Goal: Check status: Check status

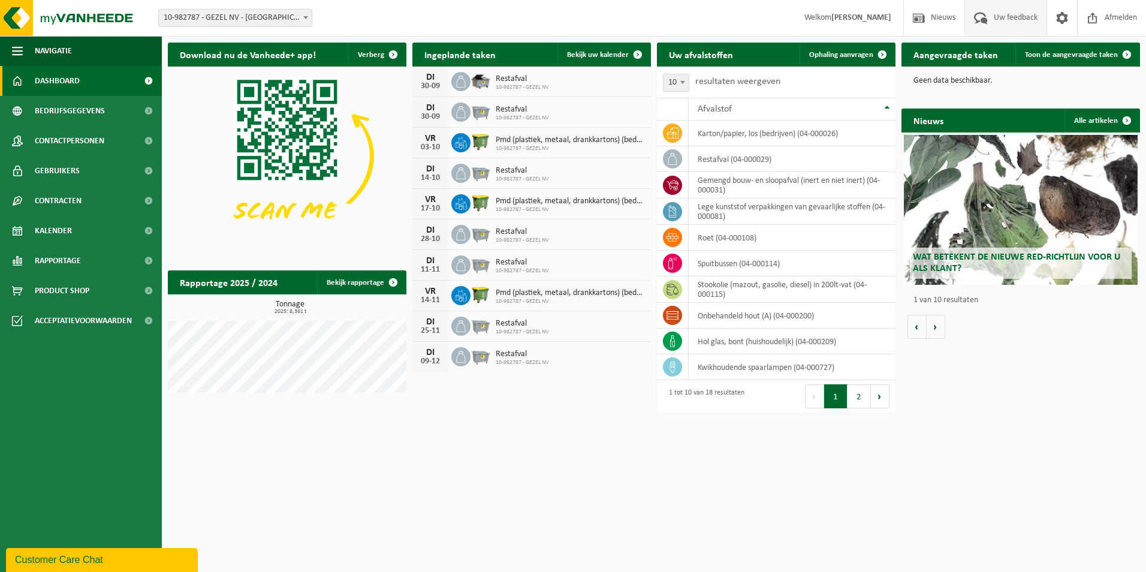
click at [1009, 10] on span "Uw feedback" at bounding box center [1016, 17] width 50 height 35
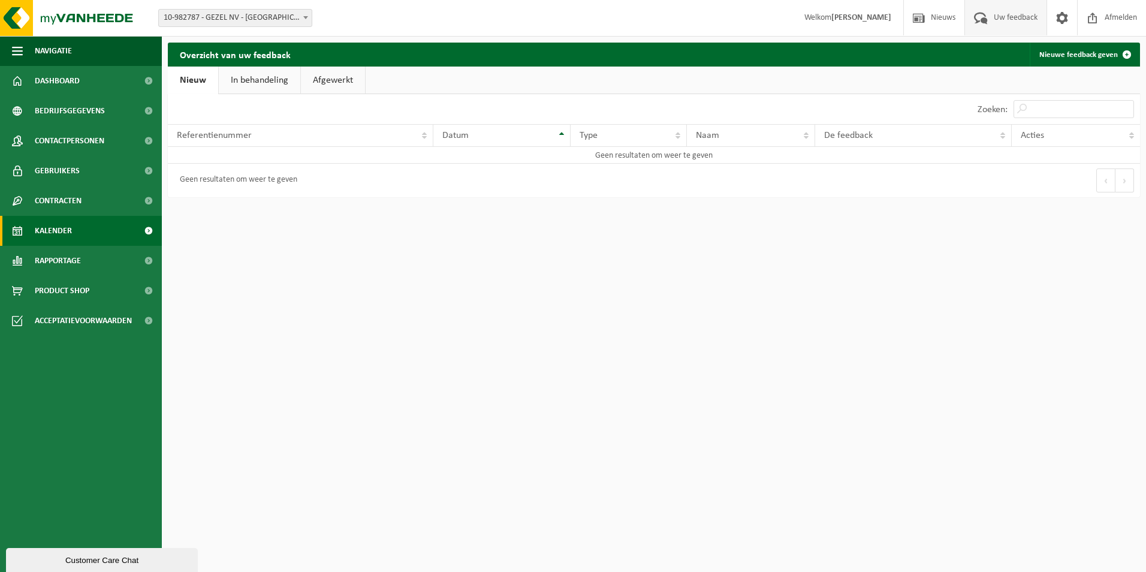
click at [100, 232] on link "Kalender" at bounding box center [81, 231] width 162 height 30
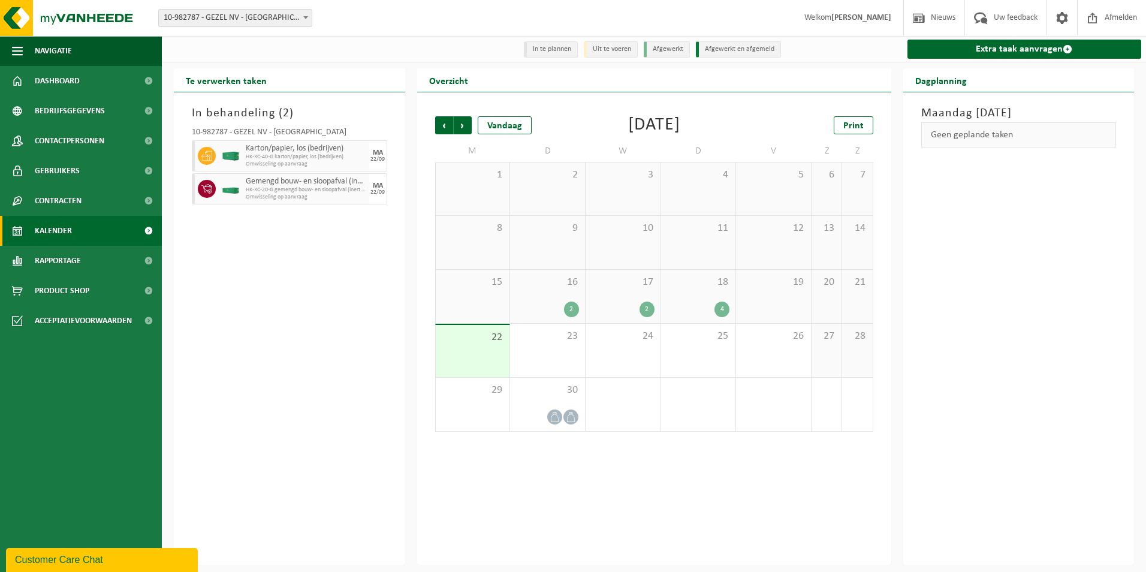
click at [573, 303] on div "2" at bounding box center [571, 310] width 15 height 16
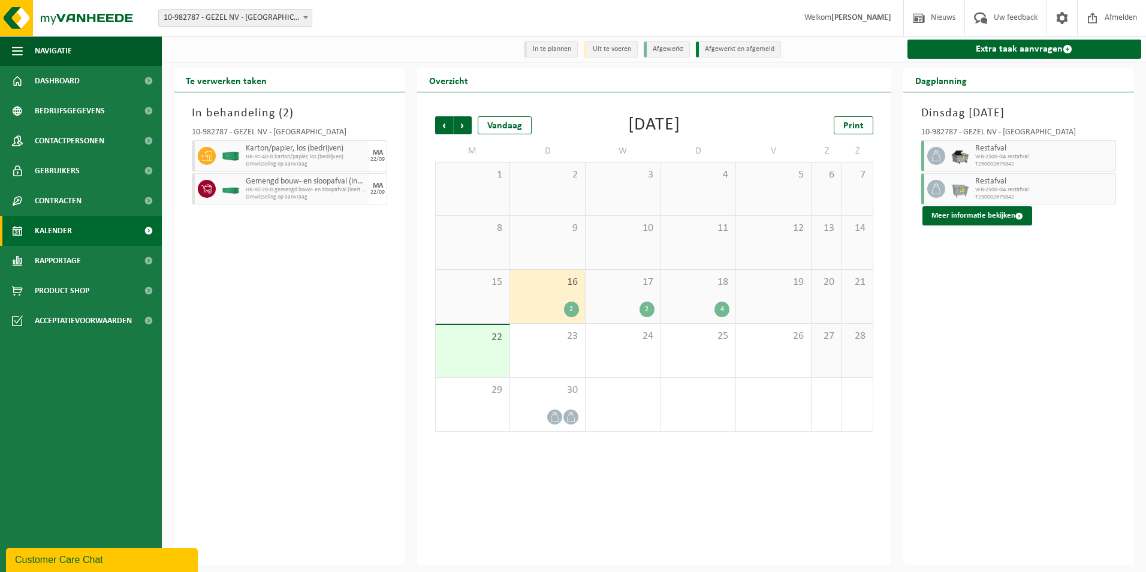
click at [604, 282] on span "17" at bounding box center [623, 282] width 63 height 13
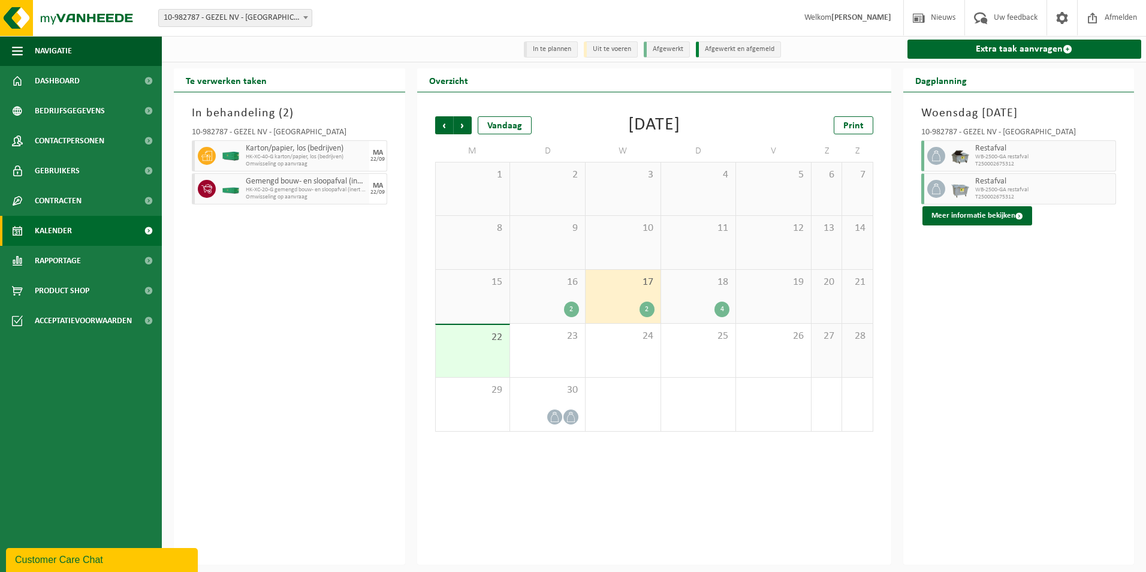
click at [676, 293] on div "18 4" at bounding box center [698, 296] width 75 height 53
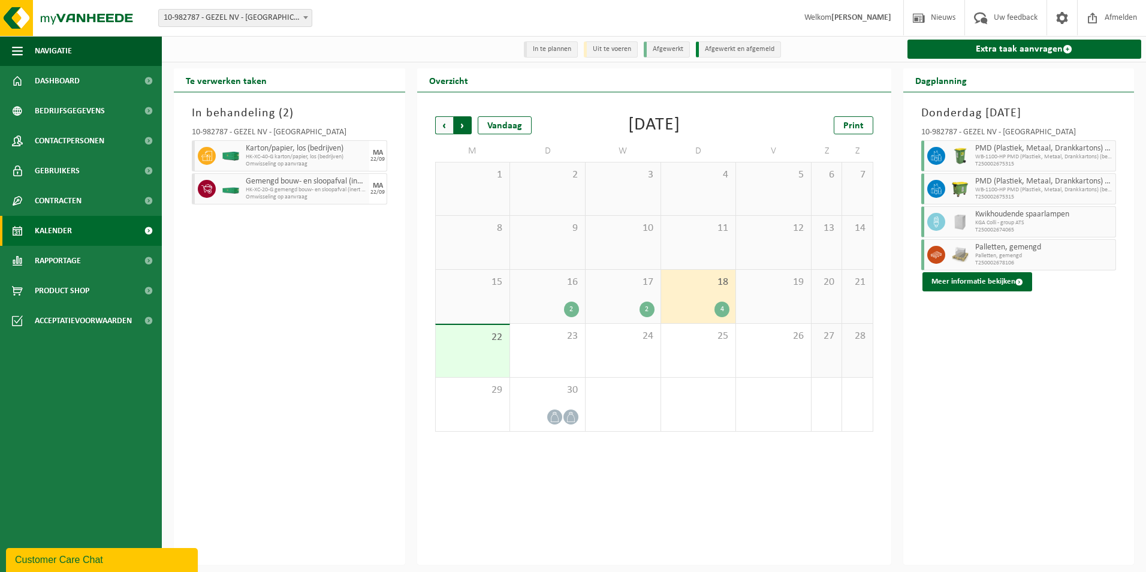
click at [438, 125] on span "Vorige" at bounding box center [444, 125] width 18 height 18
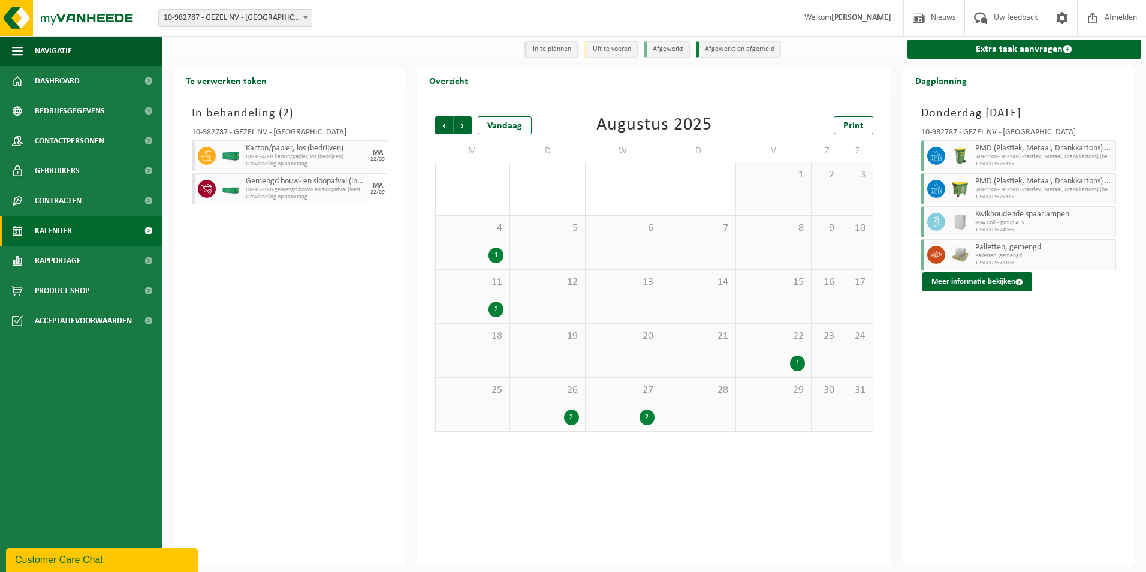
click at [781, 342] on span "22" at bounding box center [773, 336] width 63 height 13
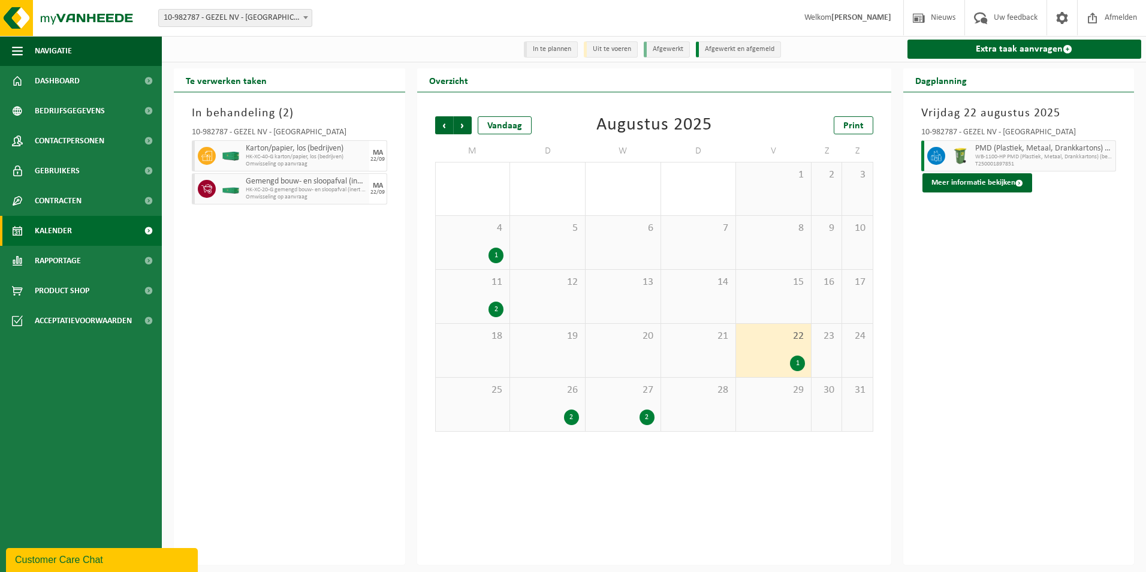
click at [623, 405] on div "27 2" at bounding box center [623, 404] width 75 height 53
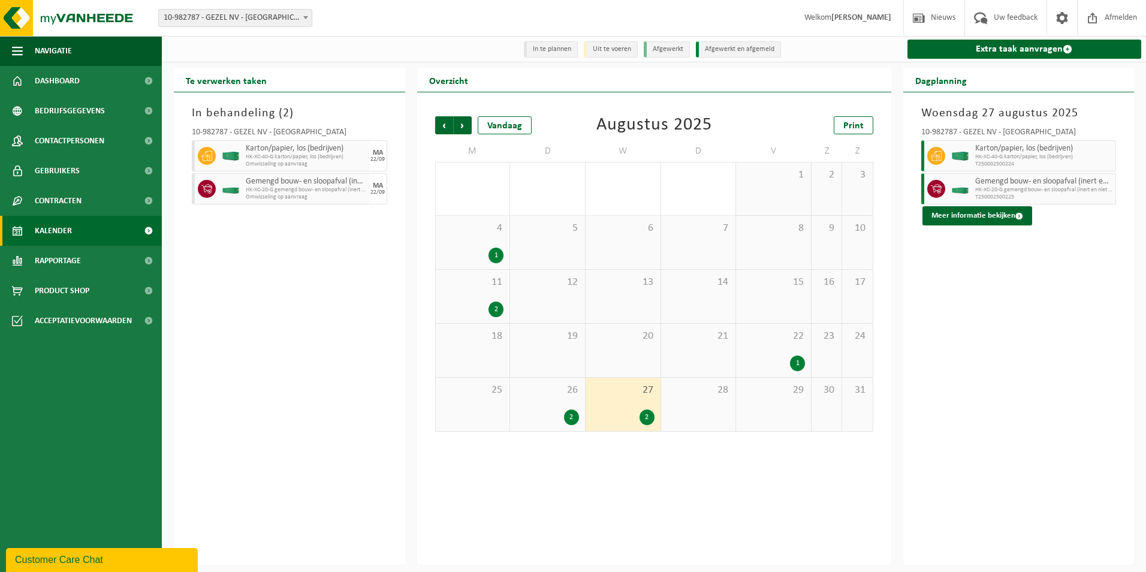
click at [552, 403] on div "26 2" at bounding box center [547, 404] width 75 height 53
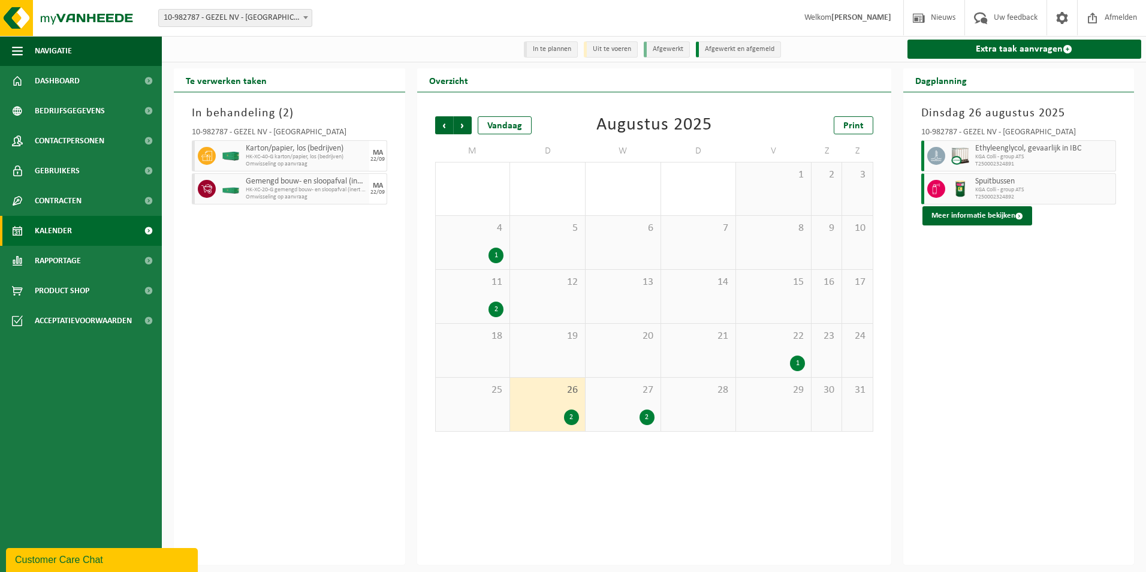
click at [769, 350] on div "22 1" at bounding box center [773, 350] width 75 height 53
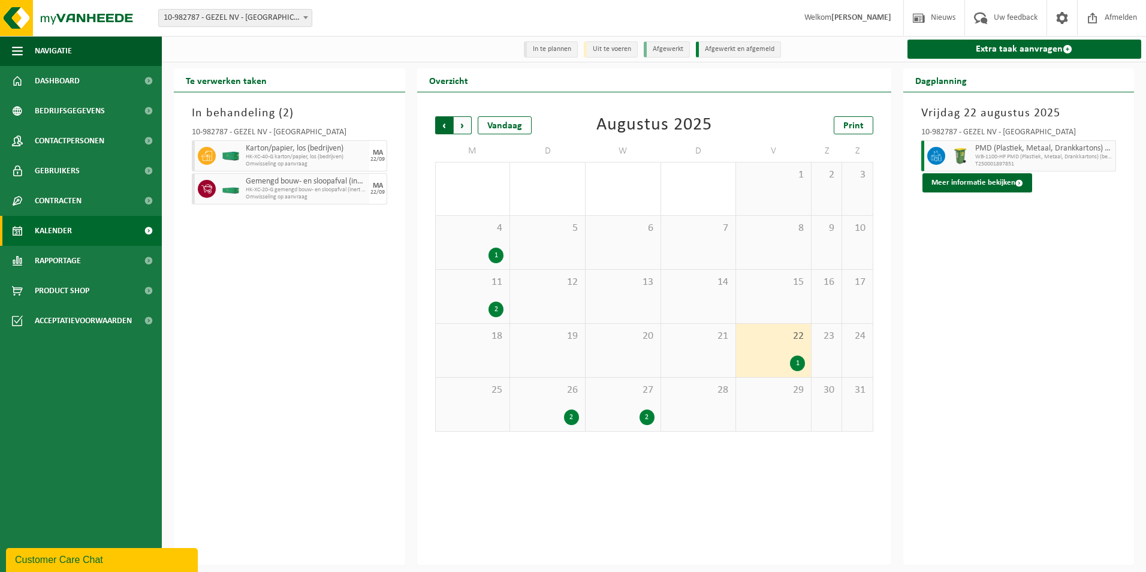
click at [465, 130] on span "Volgende" at bounding box center [463, 125] width 18 height 18
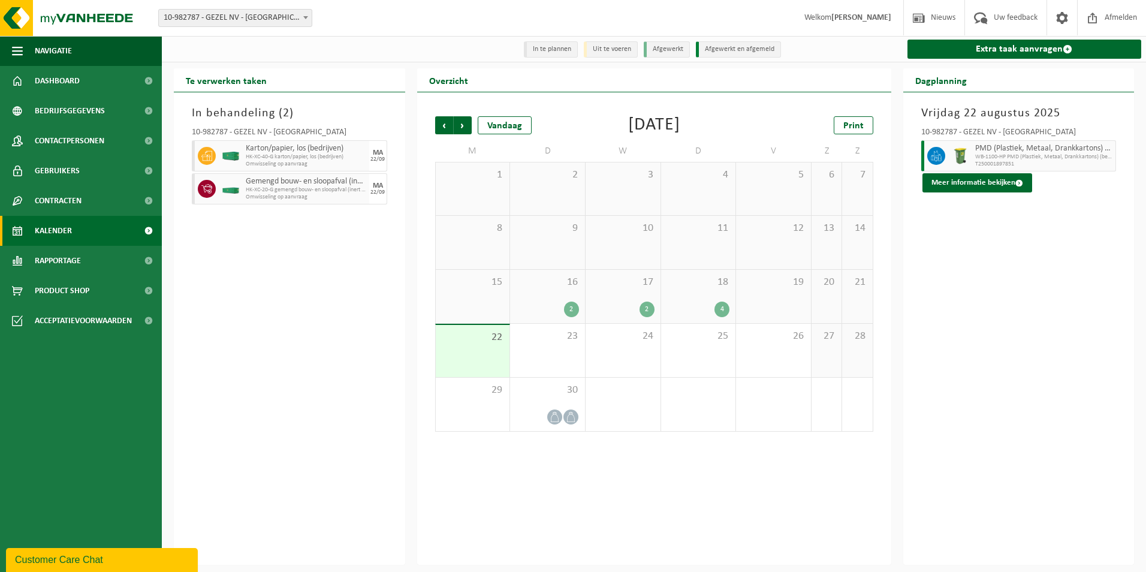
click at [465, 130] on span "Volgende" at bounding box center [463, 125] width 18 height 18
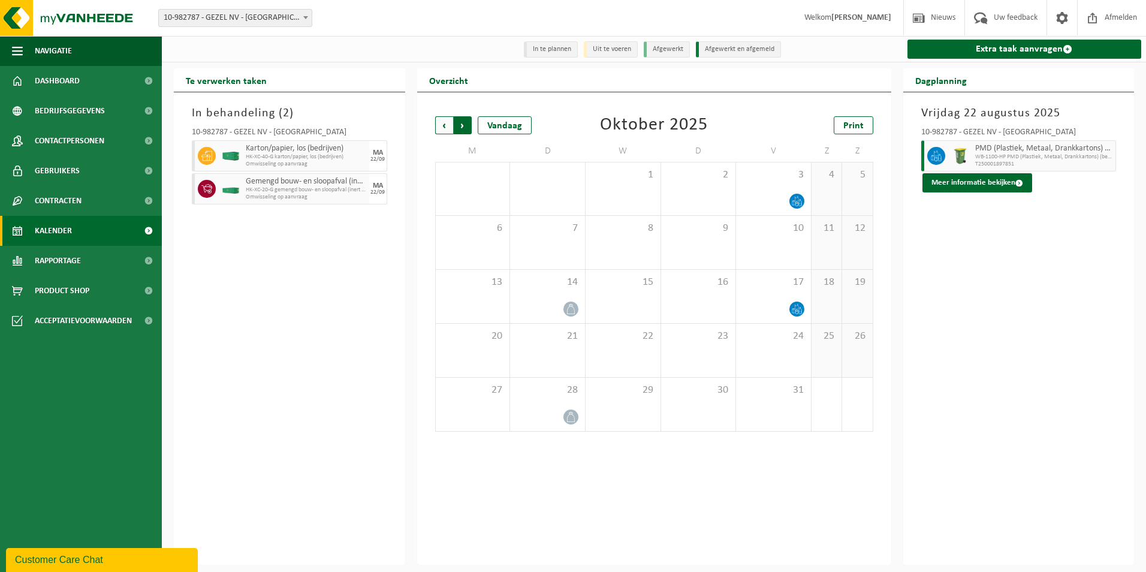
click at [444, 127] on span "Vorige" at bounding box center [444, 125] width 18 height 18
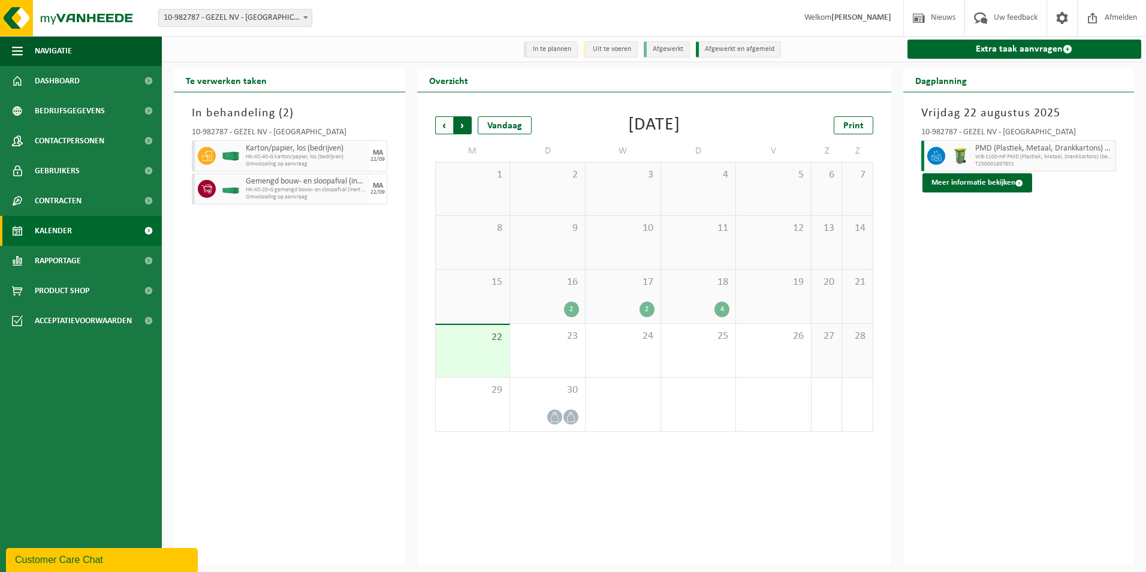
click at [442, 129] on span "Vorige" at bounding box center [444, 125] width 18 height 18
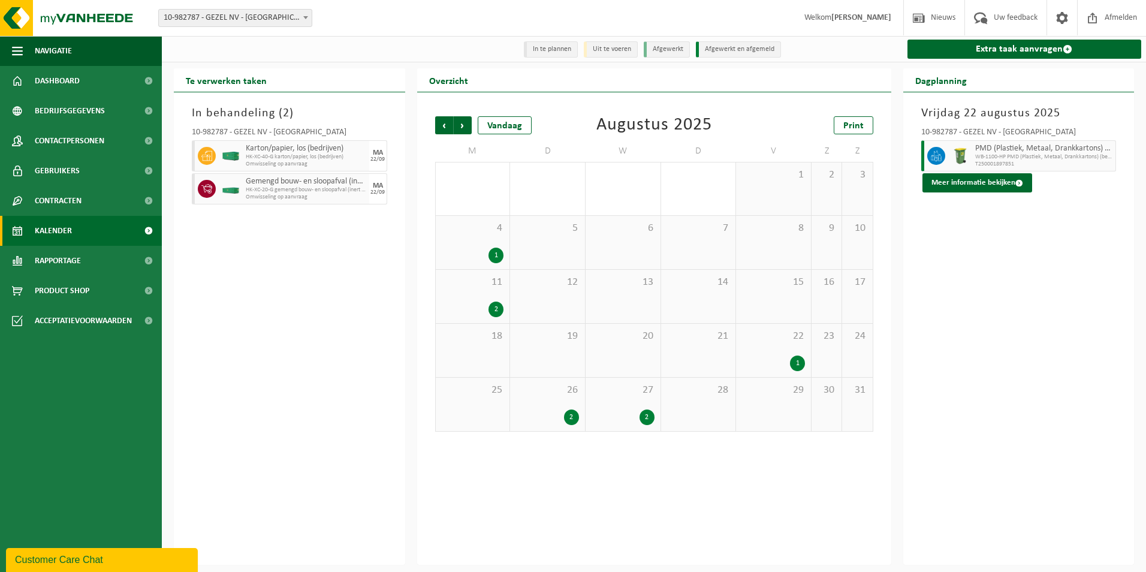
click at [459, 293] on div "11 2" at bounding box center [473, 296] width 74 height 53
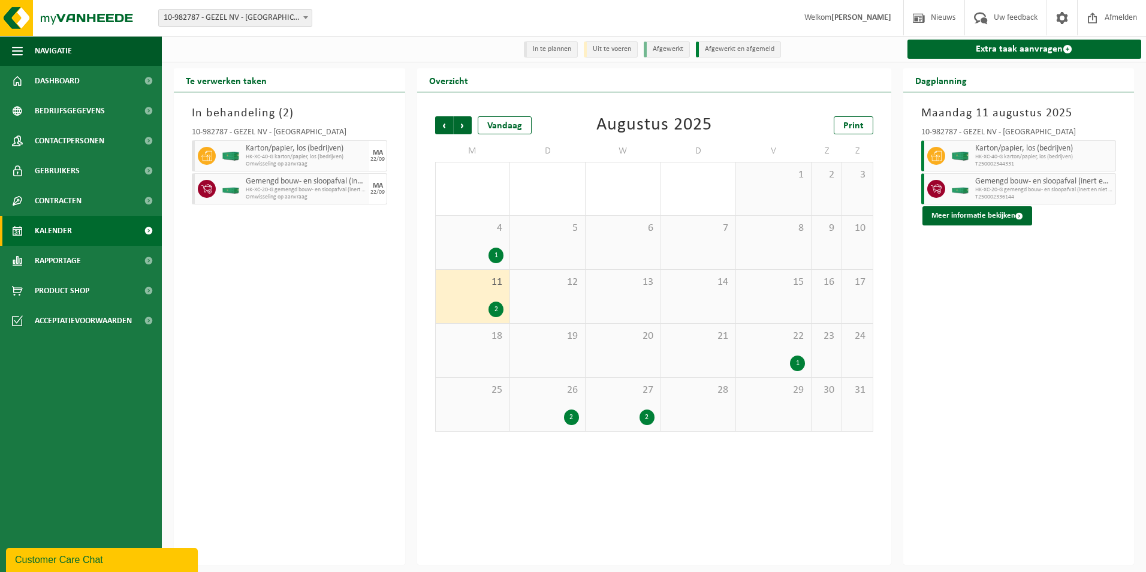
click at [633, 407] on div "27 2" at bounding box center [623, 404] width 75 height 53
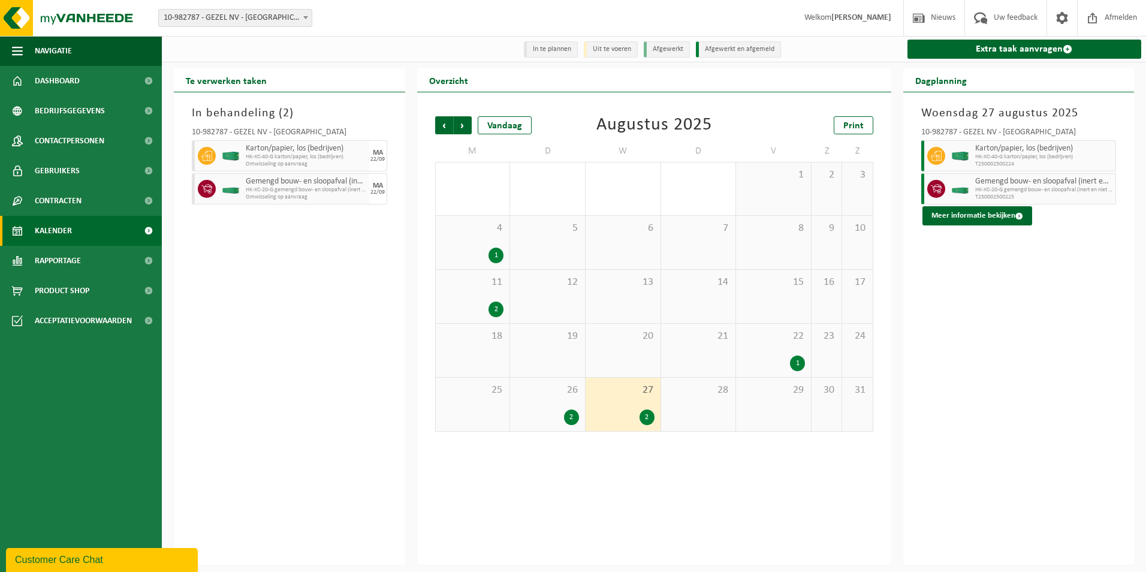
click at [627, 243] on div "6" at bounding box center [623, 242] width 75 height 53
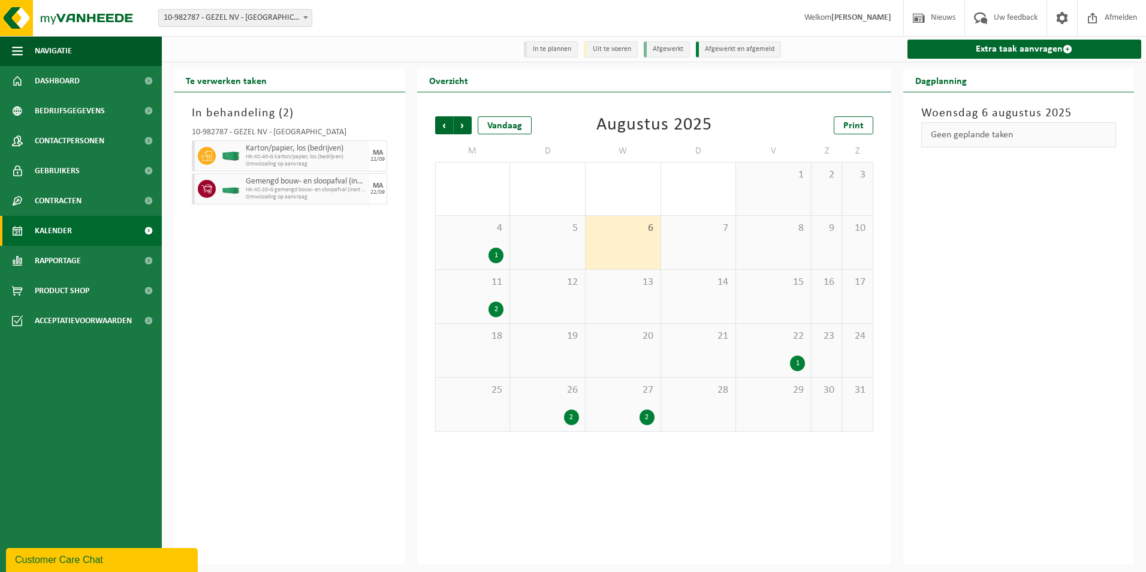
click at [480, 255] on div "1" at bounding box center [473, 256] width 62 height 16
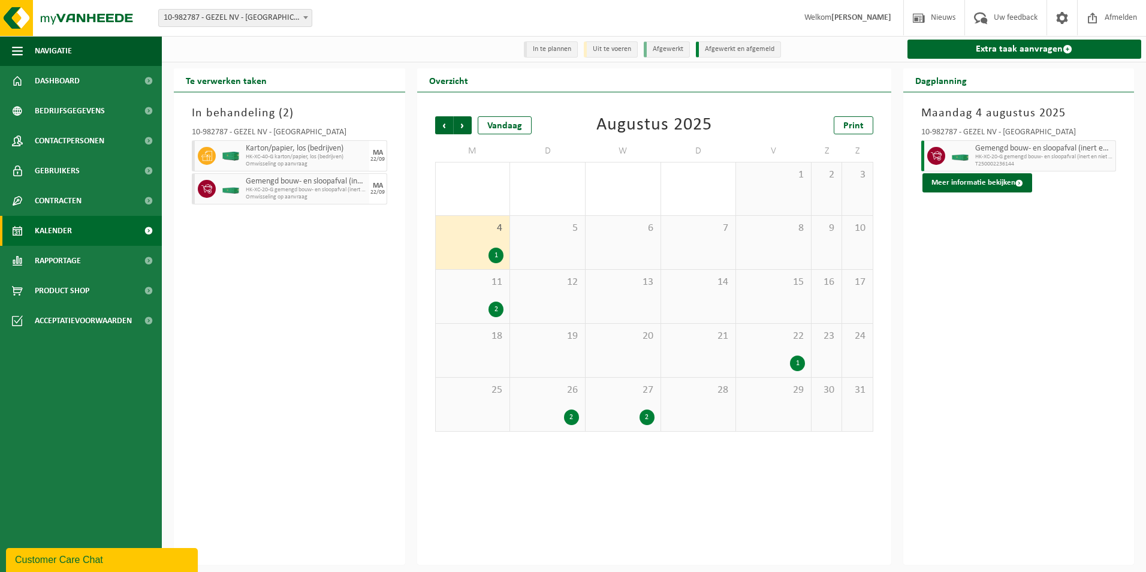
click at [628, 351] on div "20" at bounding box center [623, 350] width 75 height 53
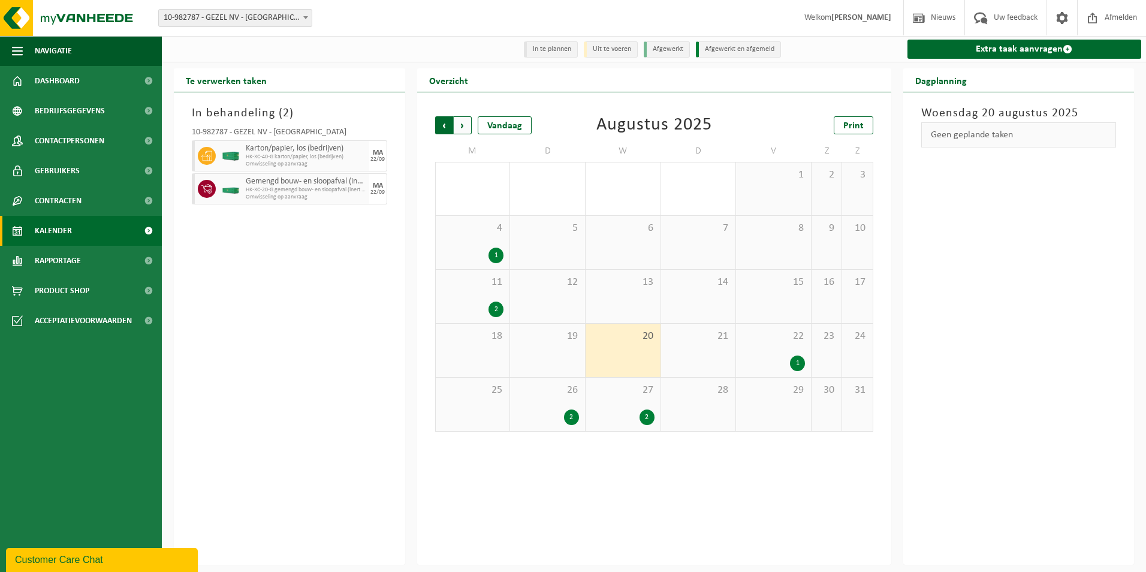
click at [463, 133] on span "Volgende" at bounding box center [463, 125] width 18 height 18
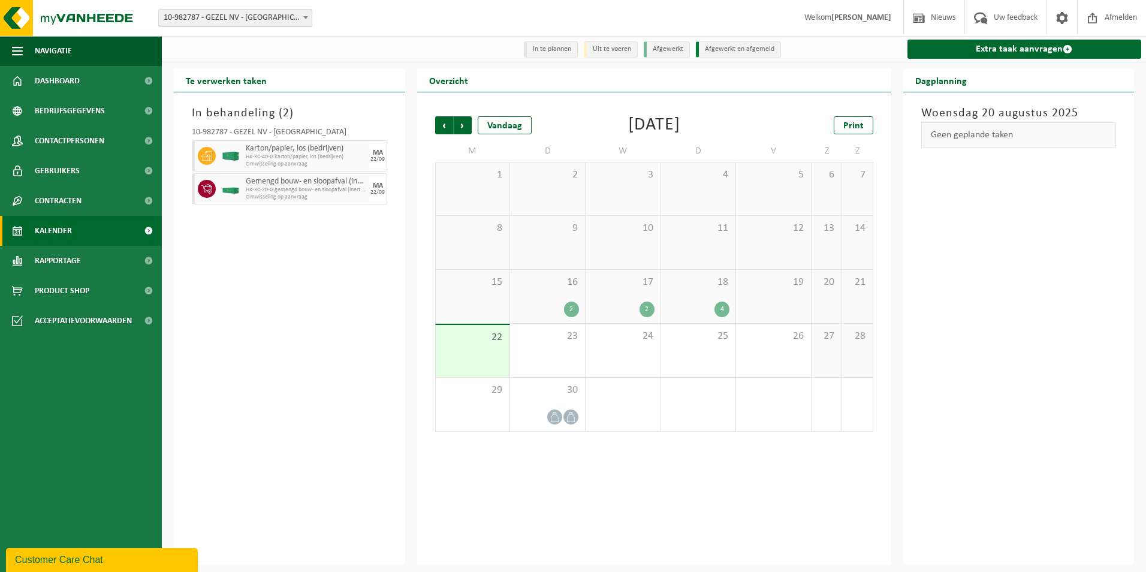
click at [463, 133] on span "Volgende" at bounding box center [463, 125] width 18 height 18
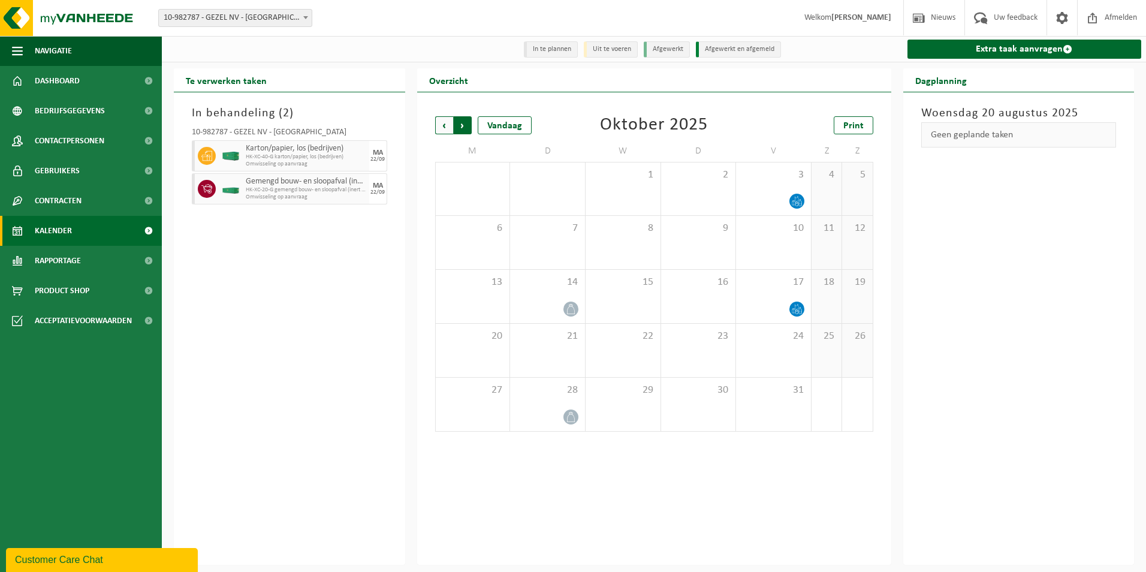
click at [443, 129] on span "Vorige" at bounding box center [444, 125] width 18 height 18
